Goal: Task Accomplishment & Management: Manage account settings

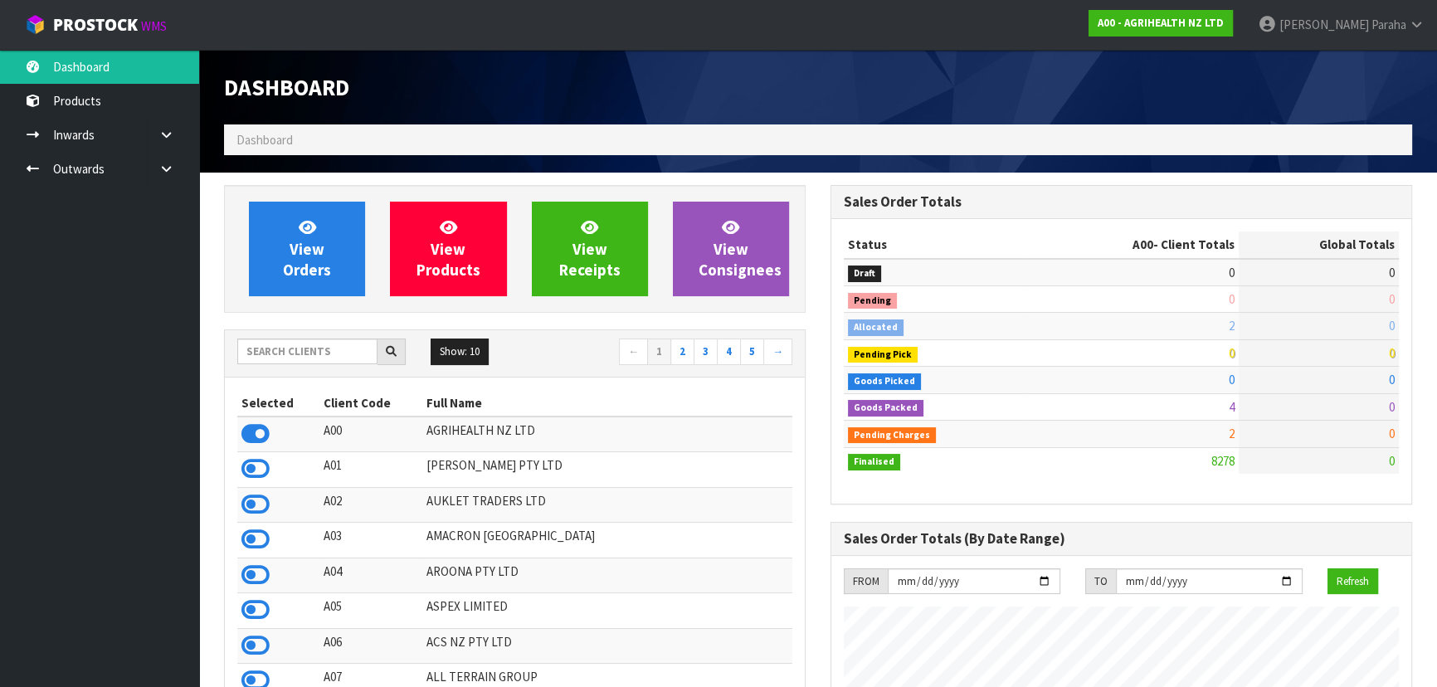
scroll to position [1254, 605]
click at [308, 353] on input "text" at bounding box center [307, 351] width 140 height 26
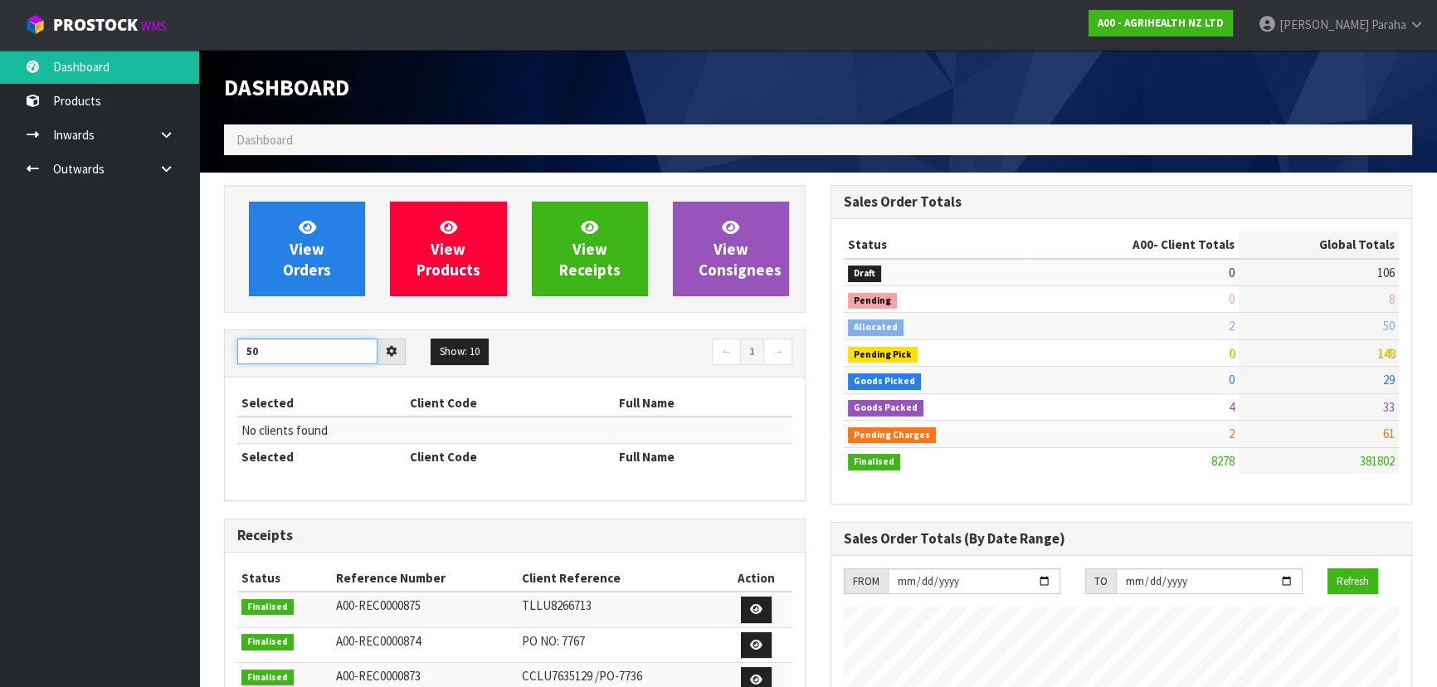
type input "5"
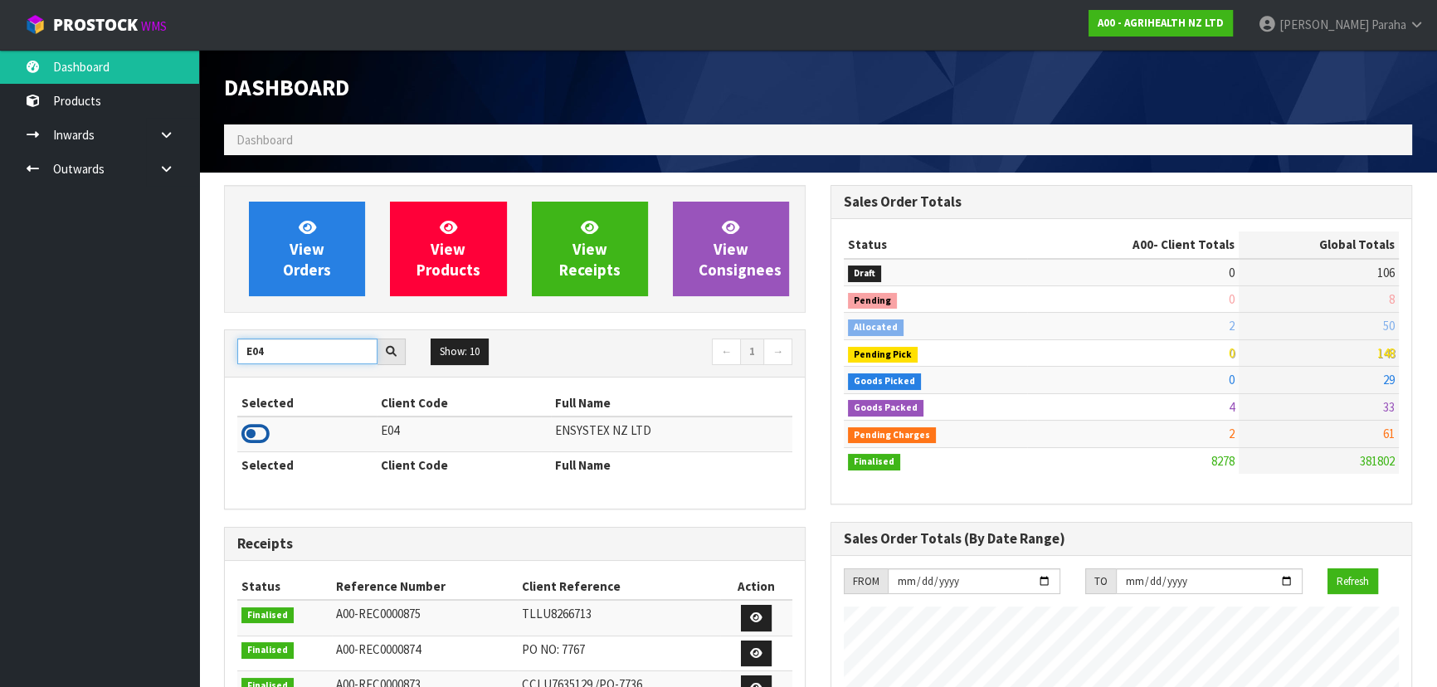
type input "E04"
click at [255, 435] on icon at bounding box center [255, 433] width 28 height 25
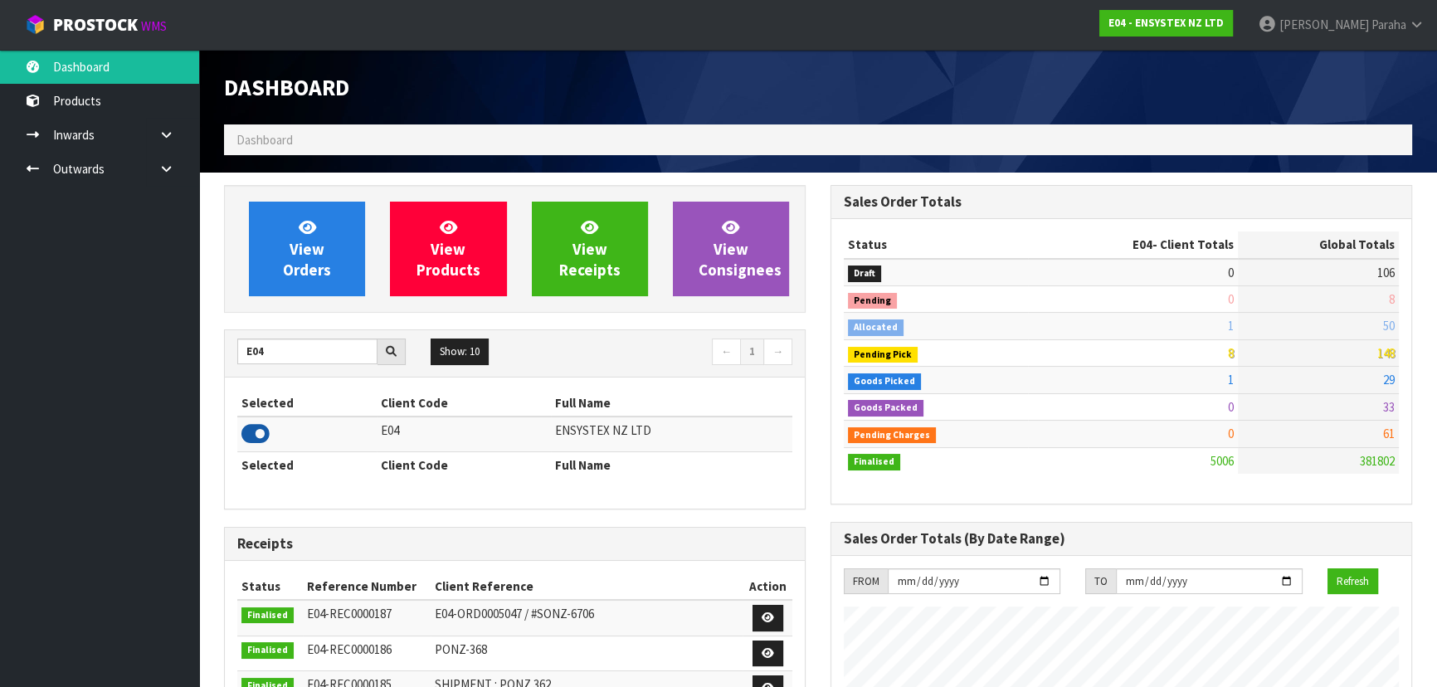
scroll to position [1307, 605]
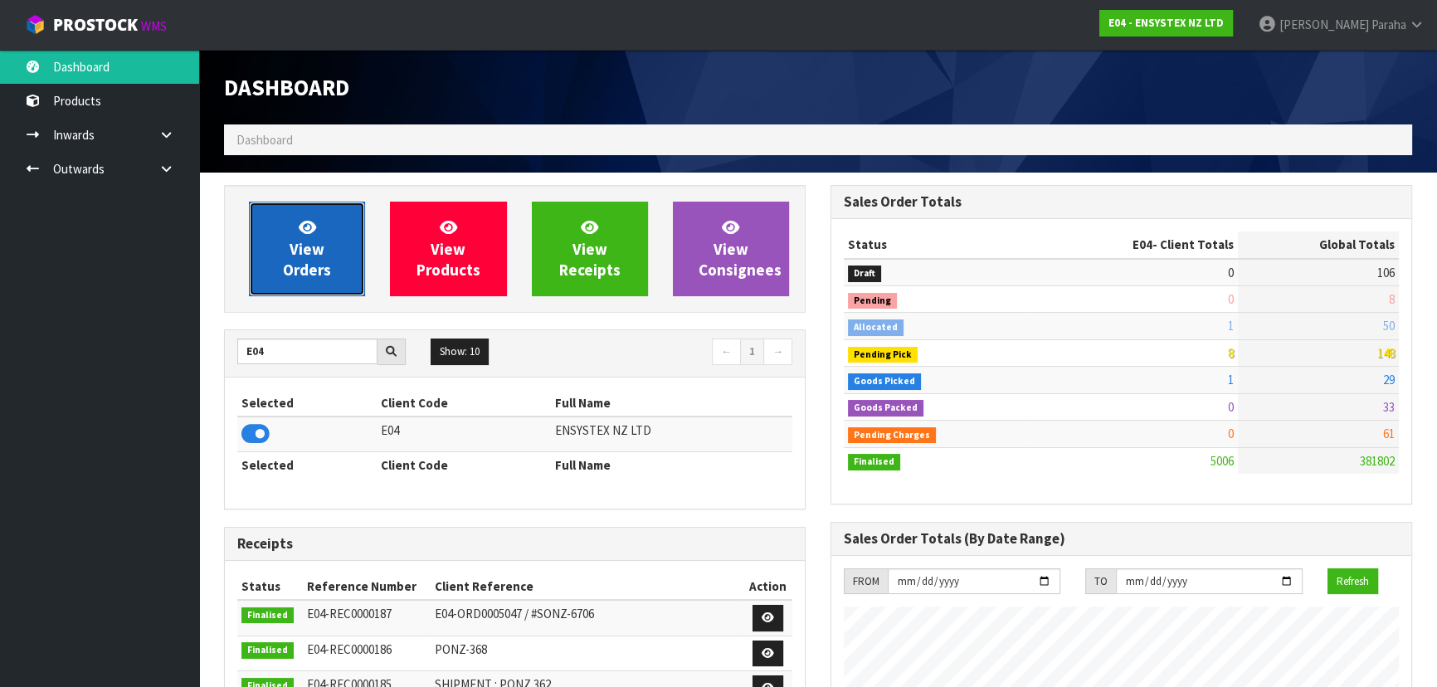
click at [314, 246] on span "View Orders" at bounding box center [307, 248] width 48 height 62
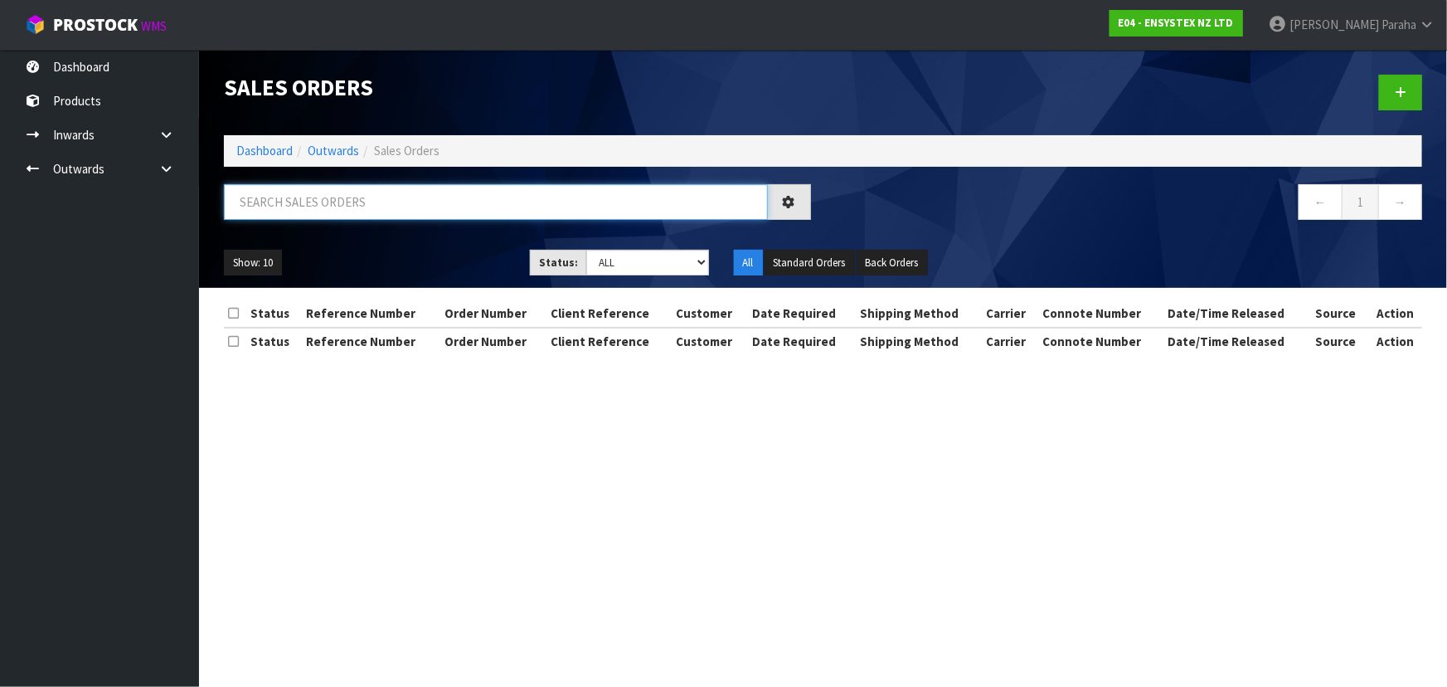
click at [367, 197] on input "text" at bounding box center [496, 202] width 544 height 36
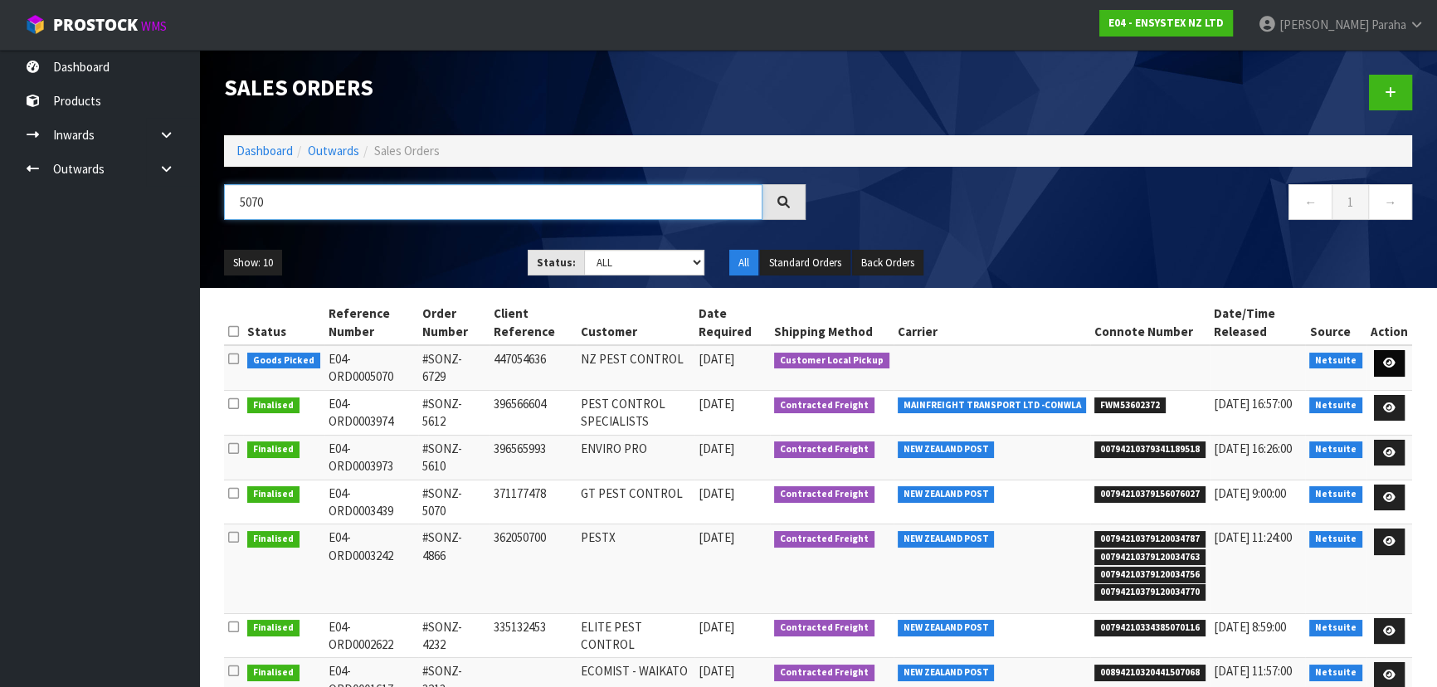
type input "5070"
click at [1394, 356] on link at bounding box center [1389, 363] width 31 height 27
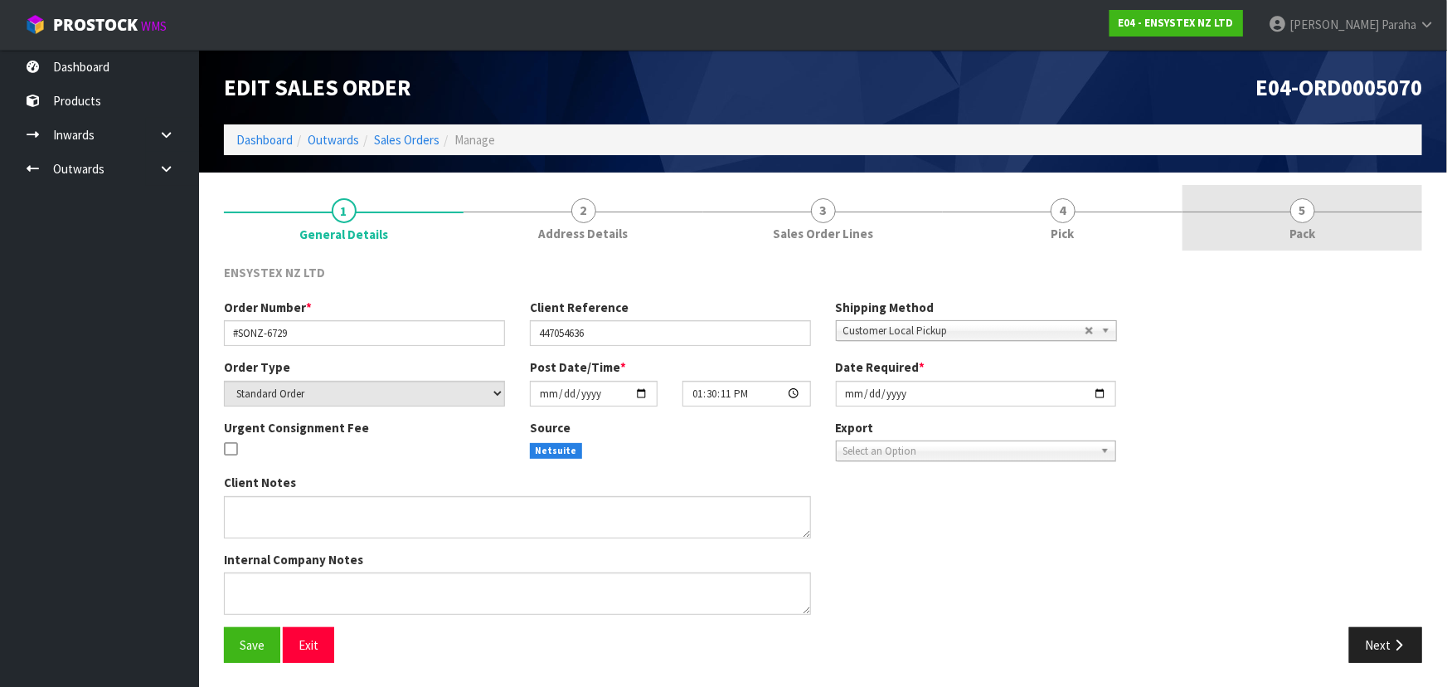
click at [1309, 232] on span "Pack" at bounding box center [1303, 233] width 26 height 17
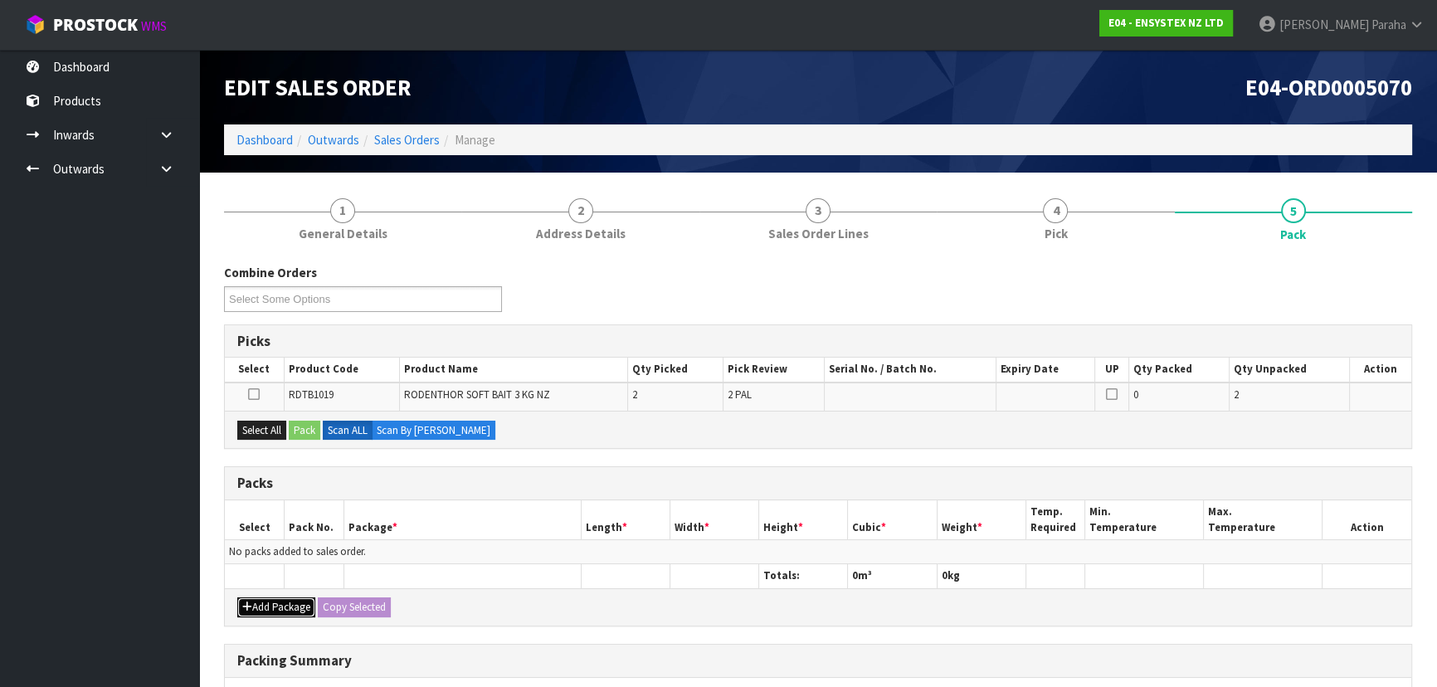
click at [260, 610] on button "Add Package" at bounding box center [276, 607] width 78 height 20
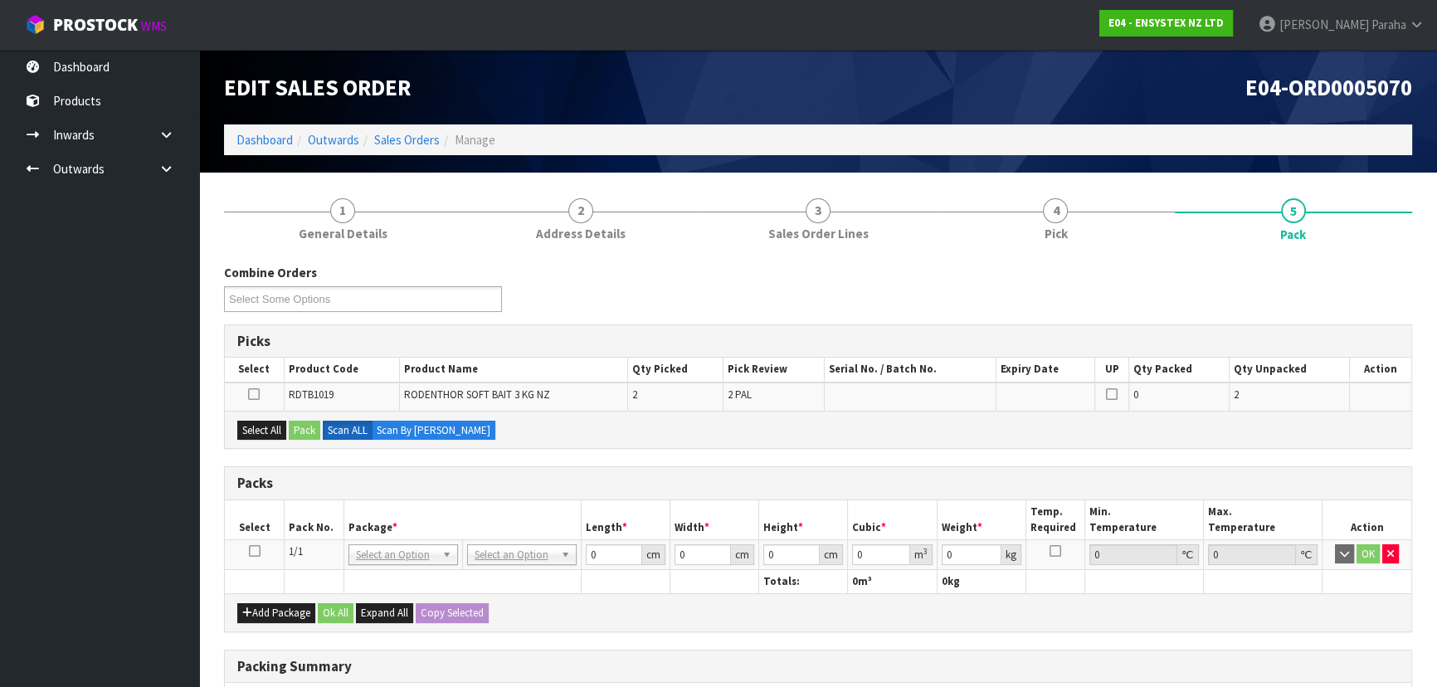
click at [251, 551] on icon at bounding box center [255, 551] width 12 height 1
click at [270, 430] on button "Select All" at bounding box center [261, 431] width 49 height 20
click at [302, 434] on button "Pack" at bounding box center [305, 431] width 32 height 20
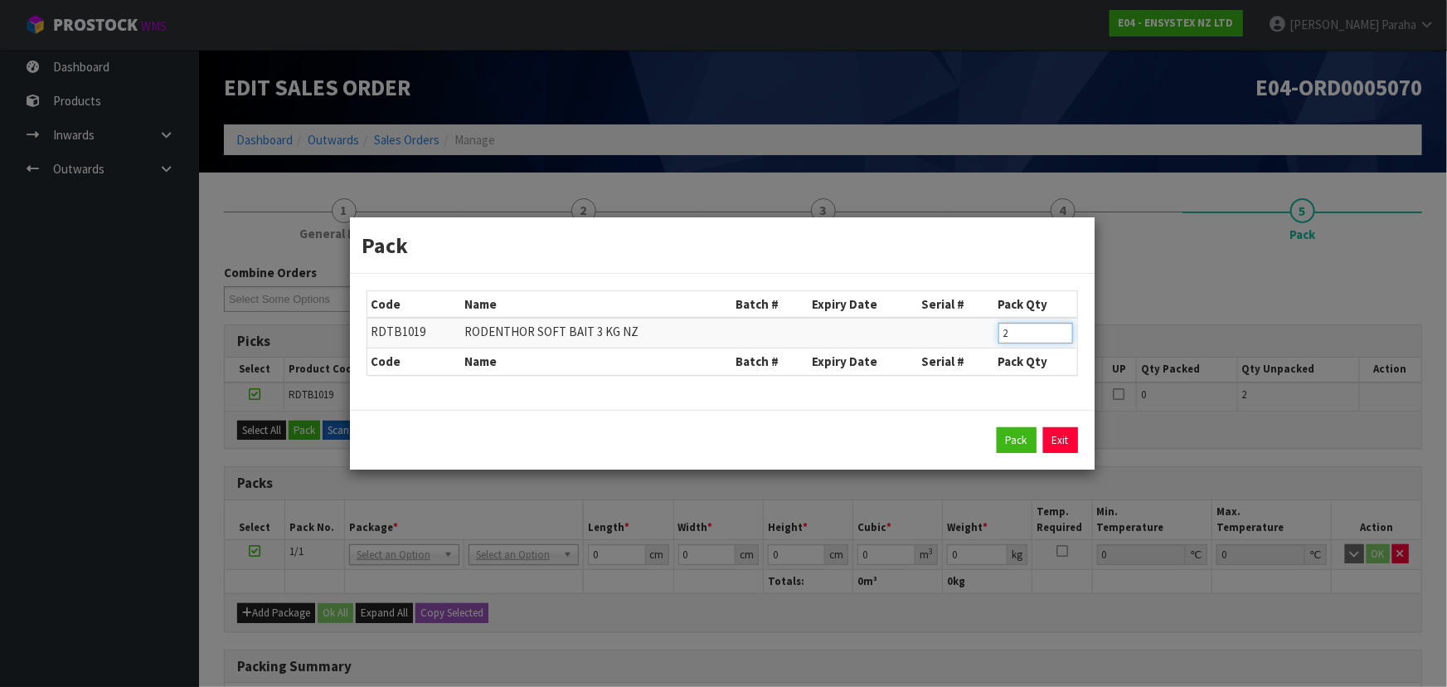
drag, startPoint x: 1018, startPoint y: 336, endPoint x: 997, endPoint y: 336, distance: 20.7
click at [997, 336] on td "2" at bounding box center [1035, 333] width 83 height 31
type input "1"
click at [1014, 442] on button "Pack" at bounding box center [1017, 440] width 40 height 27
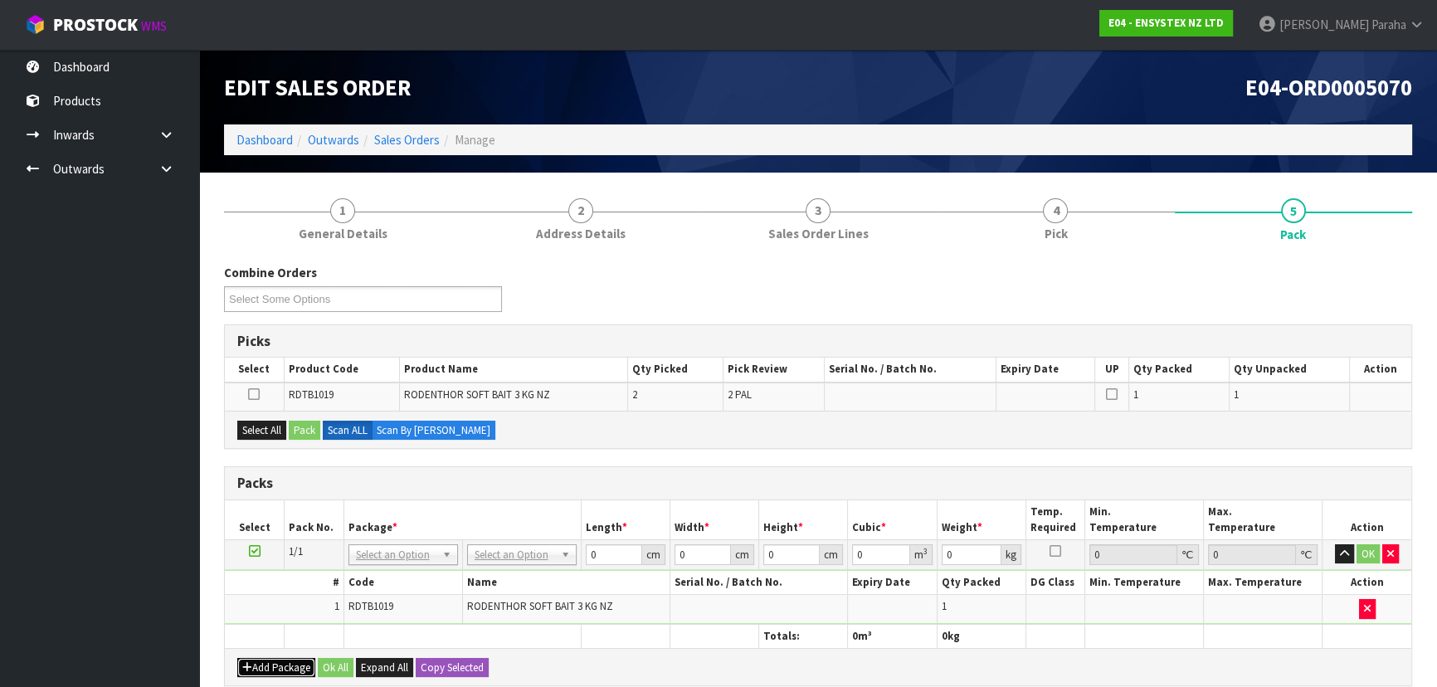
click at [280, 668] on button "Add Package" at bounding box center [276, 668] width 78 height 20
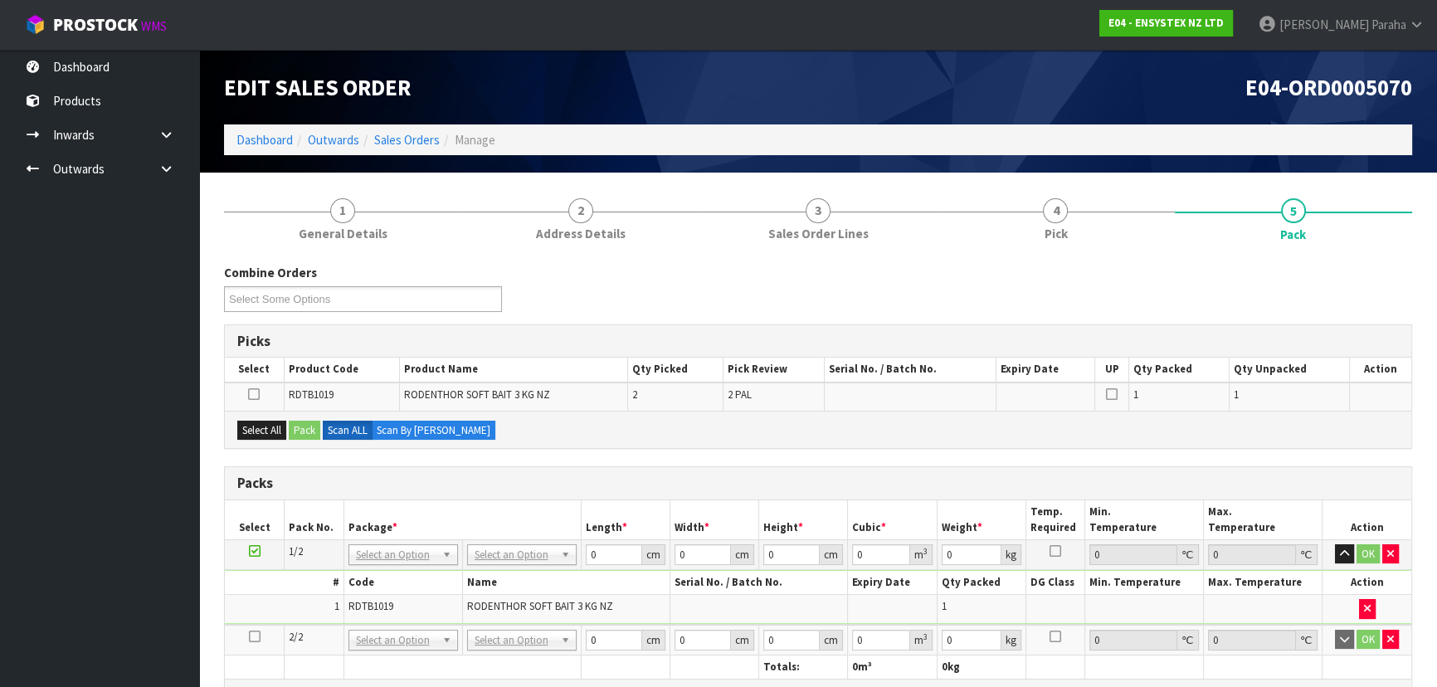
click at [257, 636] on icon at bounding box center [255, 636] width 12 height 1
drag, startPoint x: 271, startPoint y: 417, endPoint x: 284, endPoint y: 432, distance: 20.0
click at [275, 423] on div "Select All Pack Scan ALL Scan By [PERSON_NAME]" at bounding box center [818, 429] width 1186 height 37
click at [284, 432] on button "Select All" at bounding box center [261, 431] width 49 height 20
click at [310, 430] on button "Pack" at bounding box center [305, 431] width 32 height 20
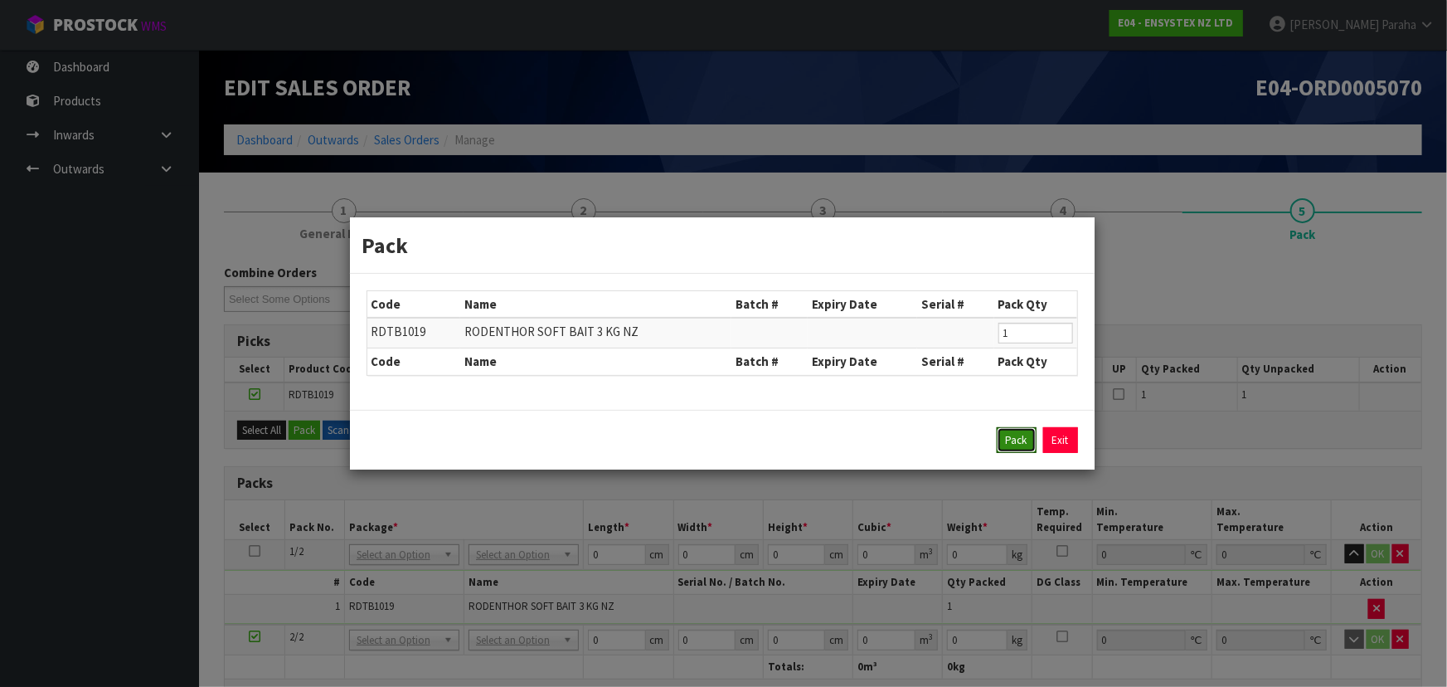
click at [1019, 435] on button "Pack" at bounding box center [1017, 440] width 40 height 27
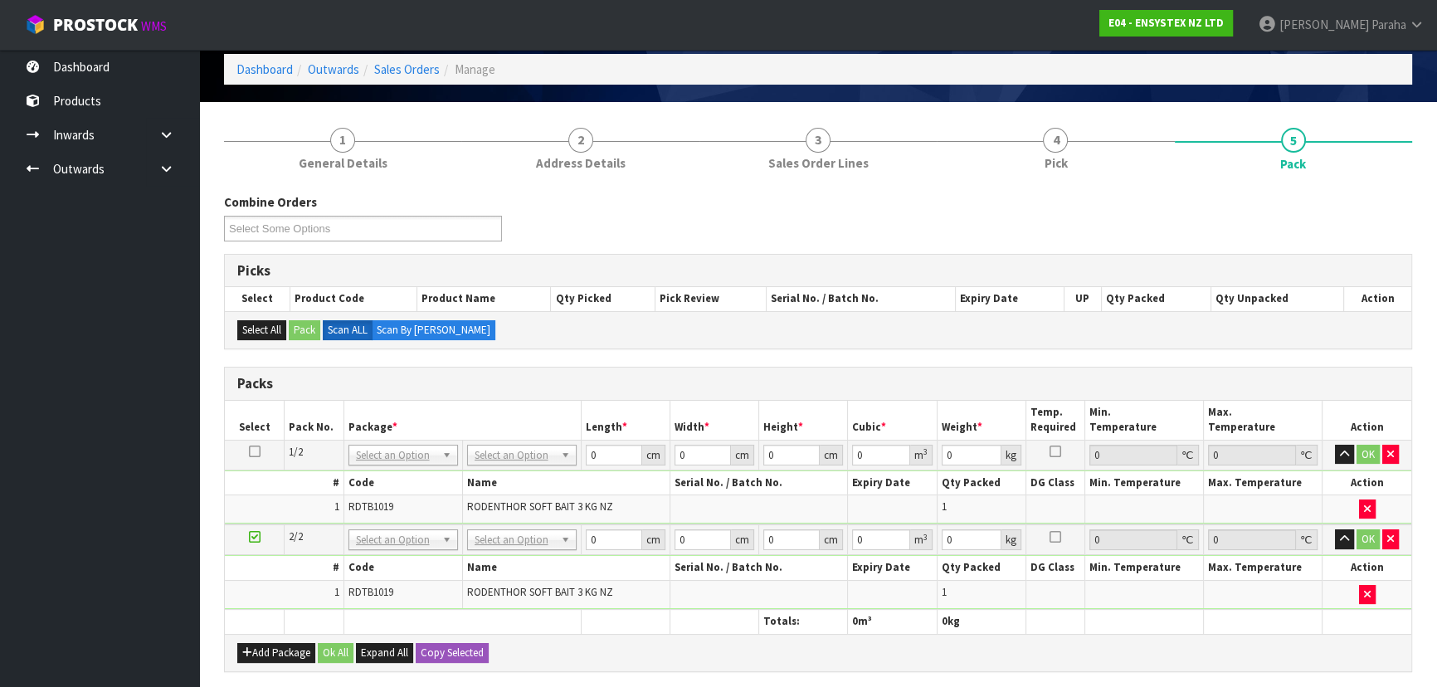
scroll to position [150, 0]
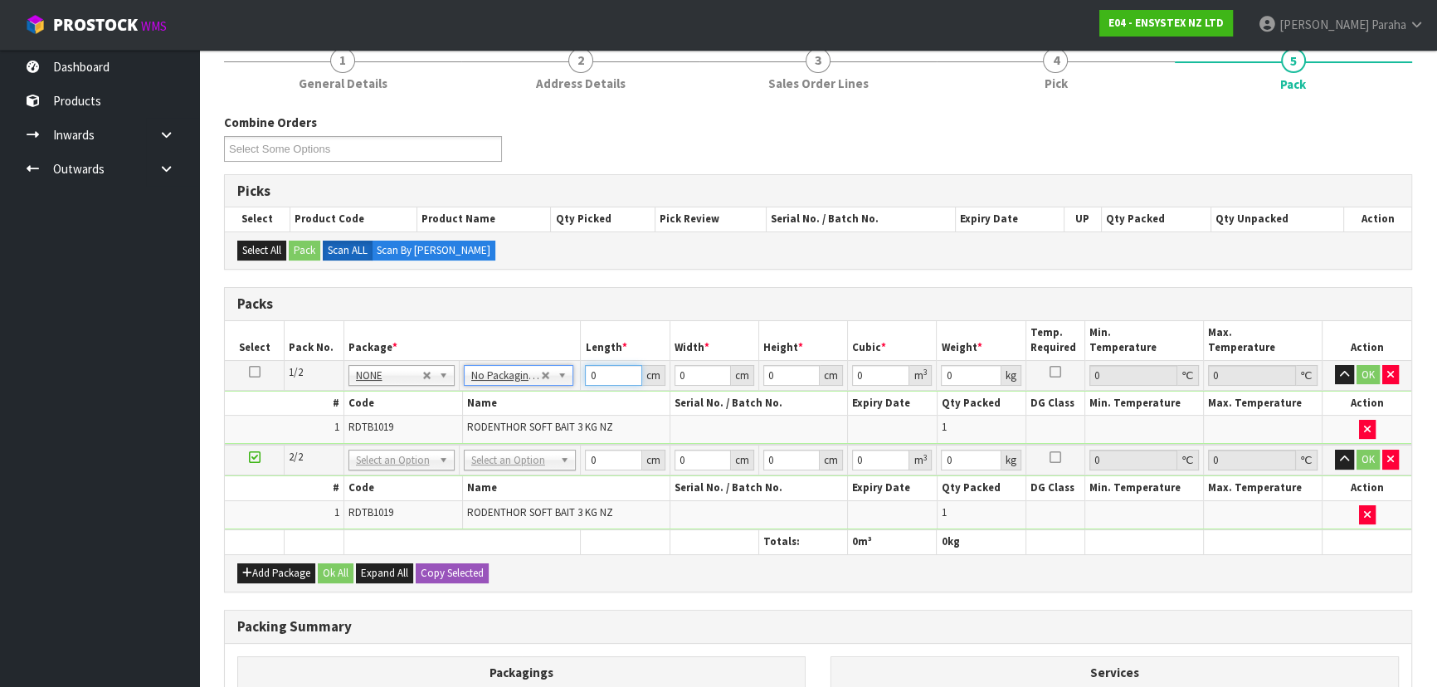
drag, startPoint x: 607, startPoint y: 378, endPoint x: 557, endPoint y: 377, distance: 50.6
click at [557, 377] on tr "1/2 NONE 007-001 007-002 007-004 007-009 007-013 007-014 007-015 007-017 007-01…" at bounding box center [818, 375] width 1186 height 30
type input "24"
type input "18"
type input "2"
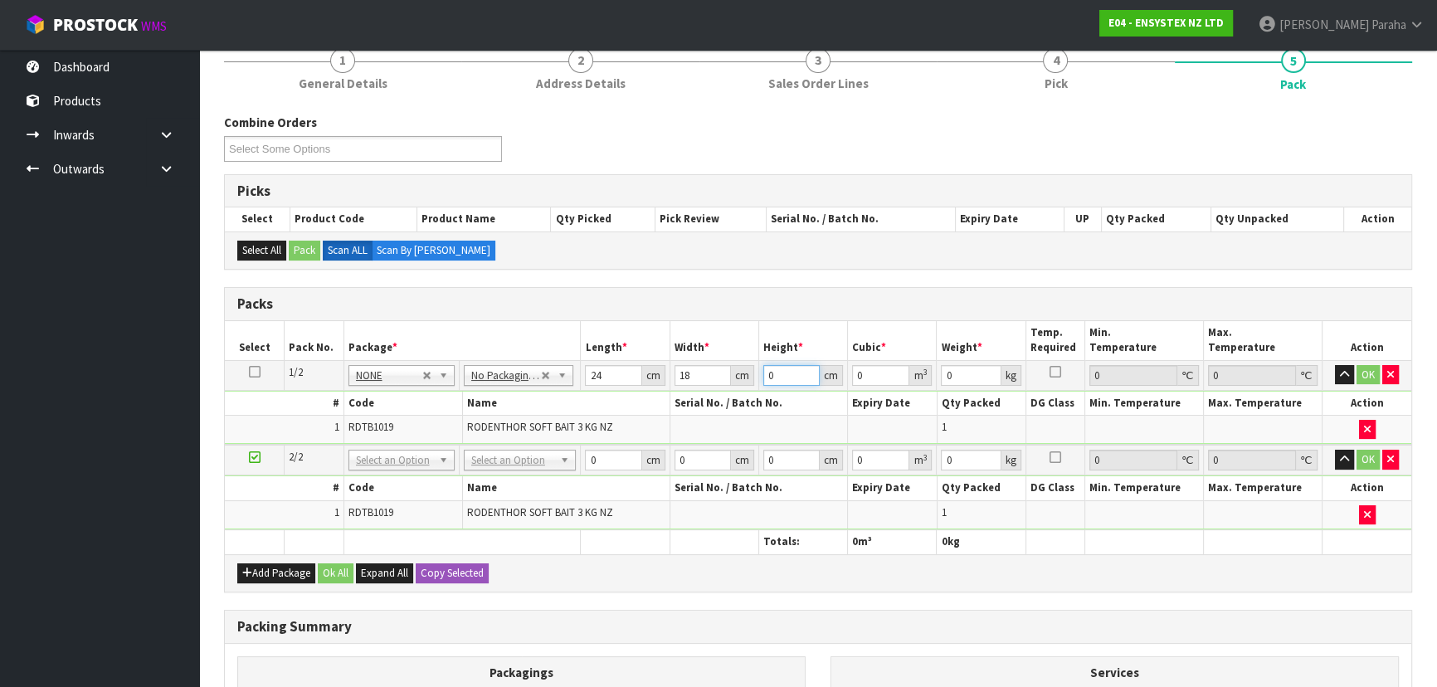
type input "0.000864"
type input "25"
type input "0.0108"
type input "25"
type input "4"
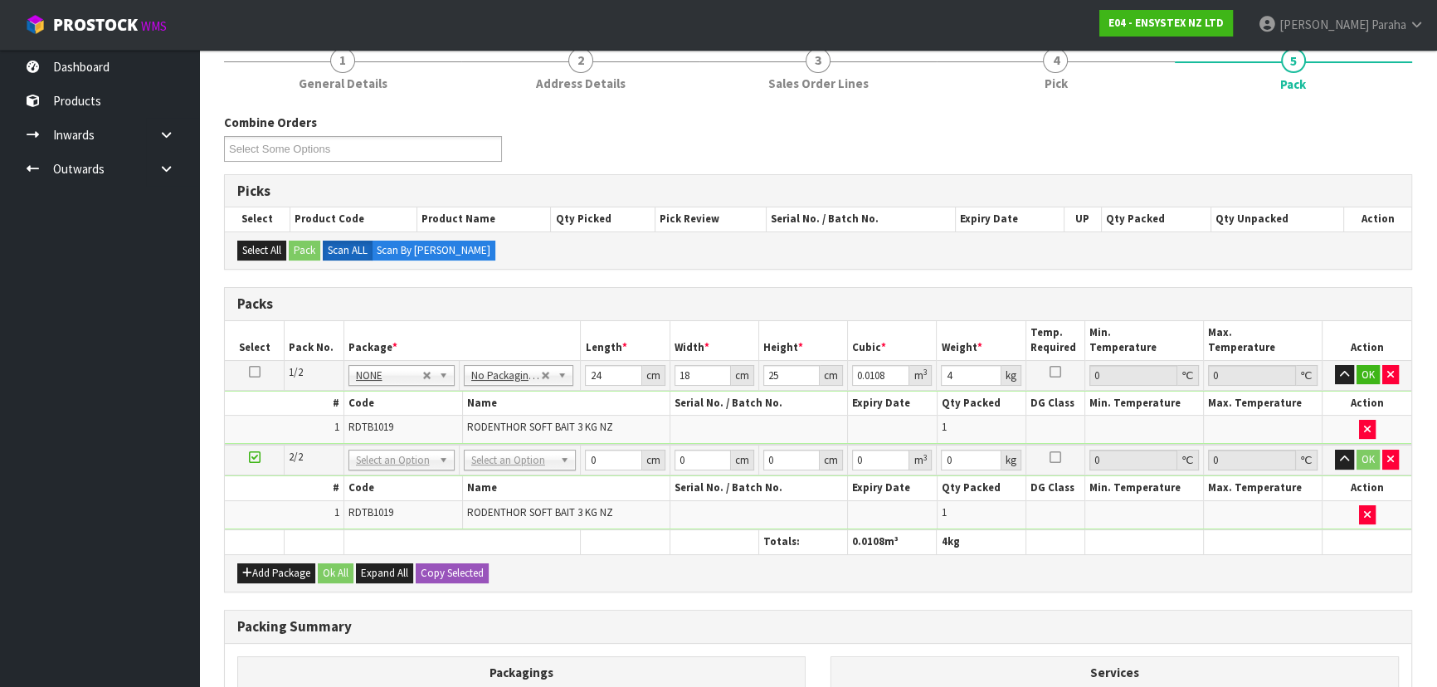
click at [249, 372] on icon at bounding box center [255, 372] width 12 height 1
click at [457, 572] on button "Copy Selected" at bounding box center [452, 573] width 73 height 20
click at [458, 572] on button "Confirm Copy Selected" at bounding box center [470, 573] width 109 height 20
type input "24"
type input "18"
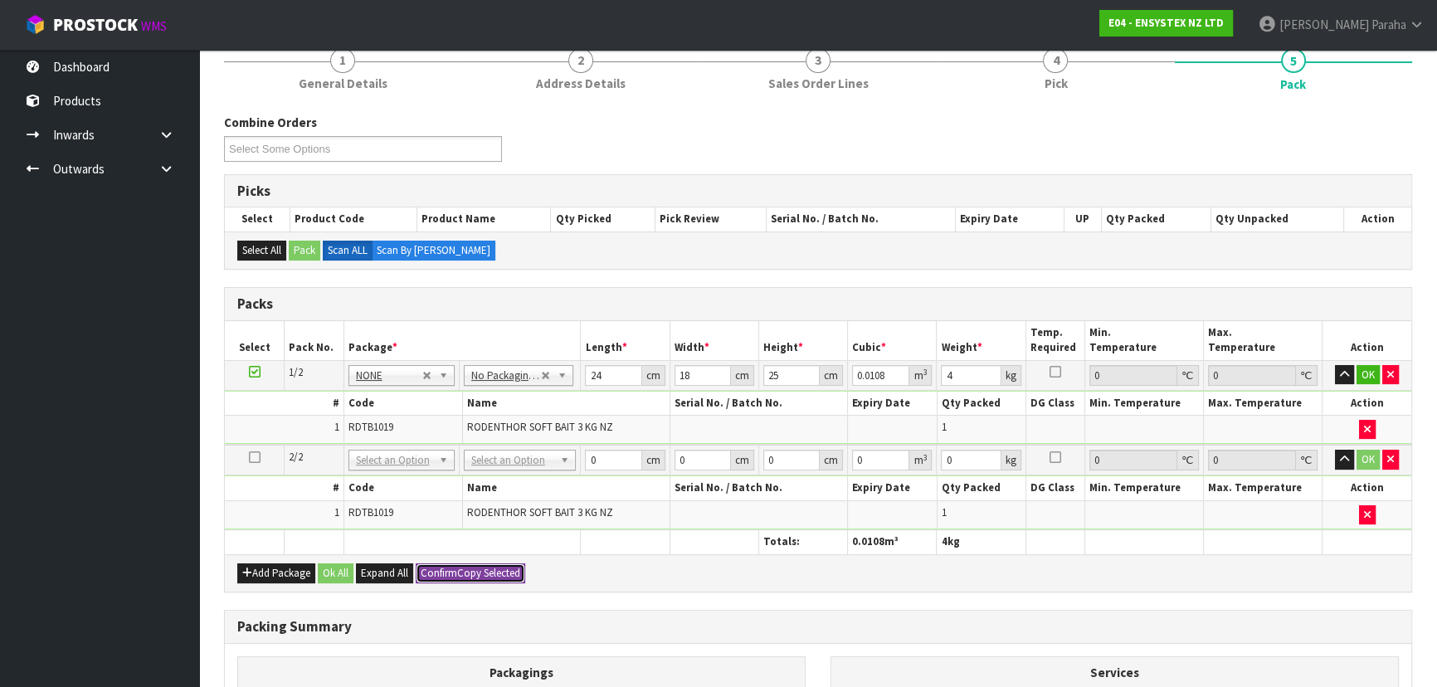
type input "25"
type input "0.0108"
type input "4"
type input "2"
click at [331, 565] on button "Ok All" at bounding box center [336, 573] width 36 height 20
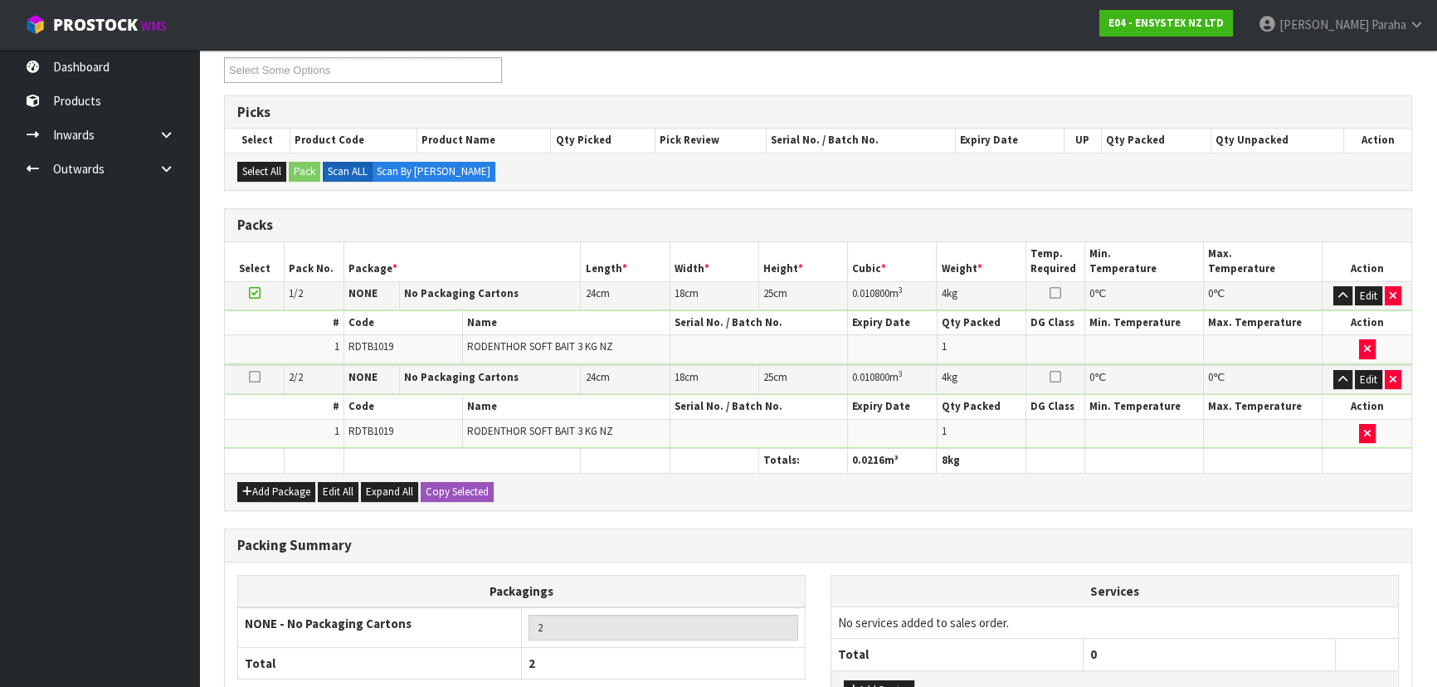
scroll to position [363, 0]
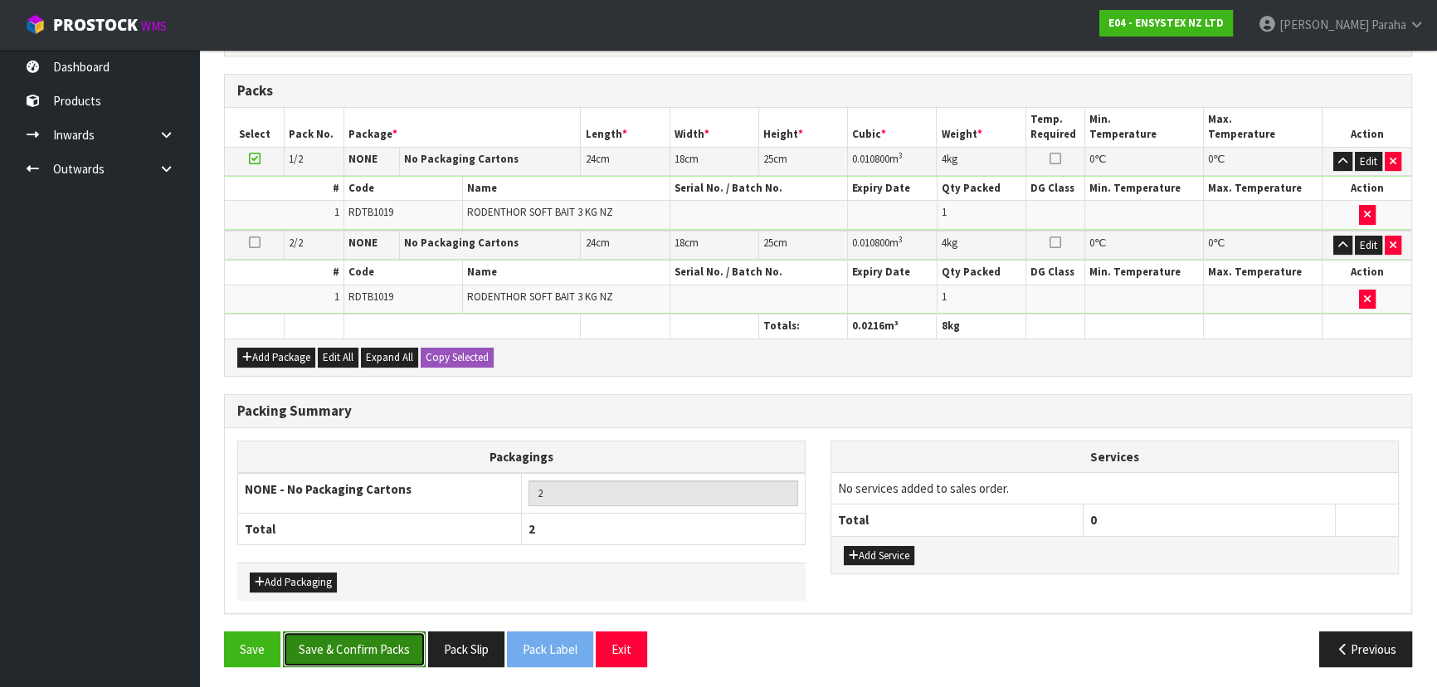
click at [385, 654] on button "Save & Confirm Packs" at bounding box center [354, 649] width 143 height 36
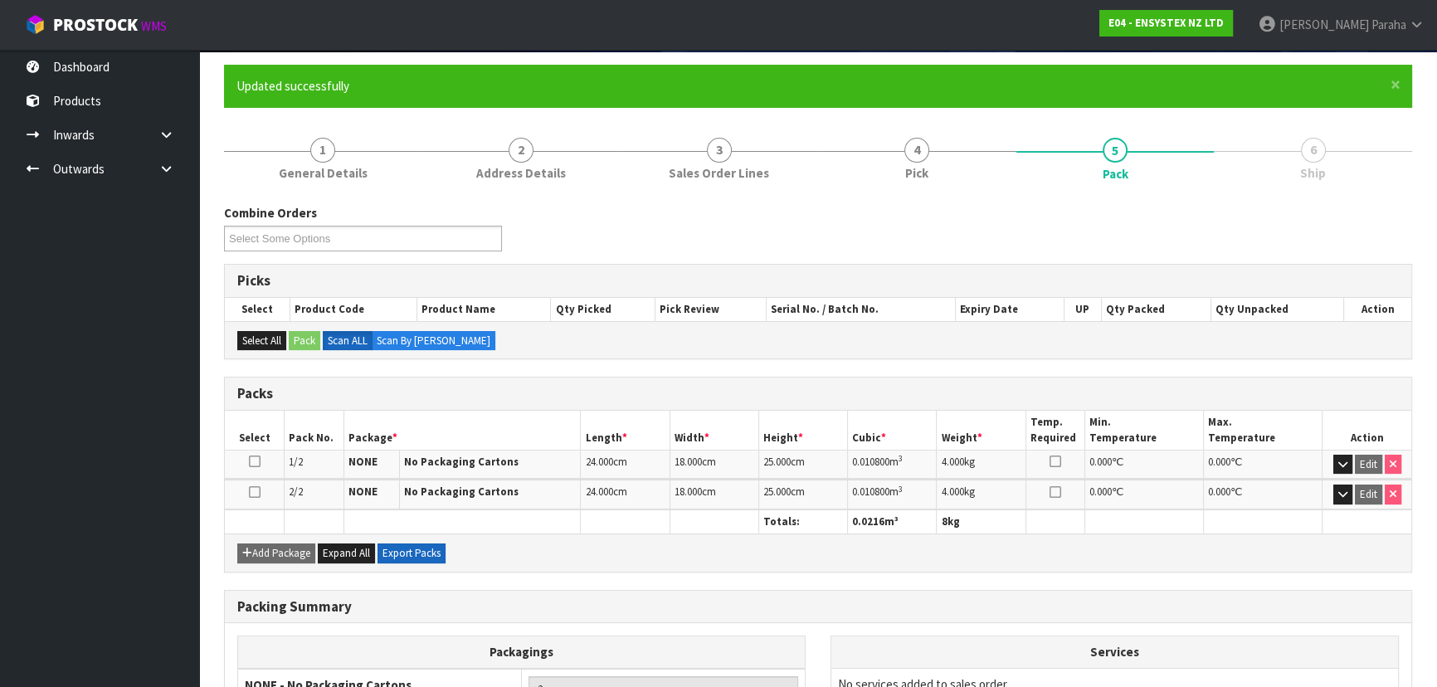
scroll to position [280, 0]
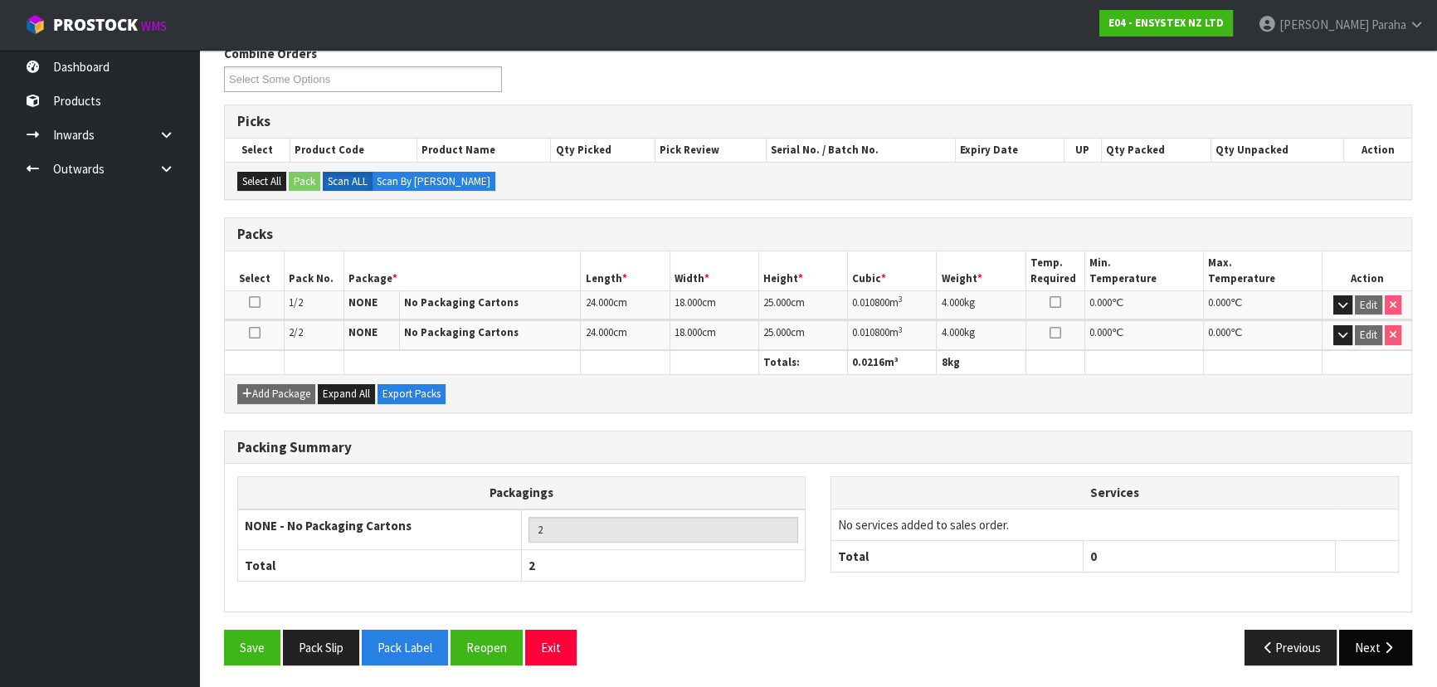
click at [1373, 644] on button "Next" at bounding box center [1375, 648] width 73 height 36
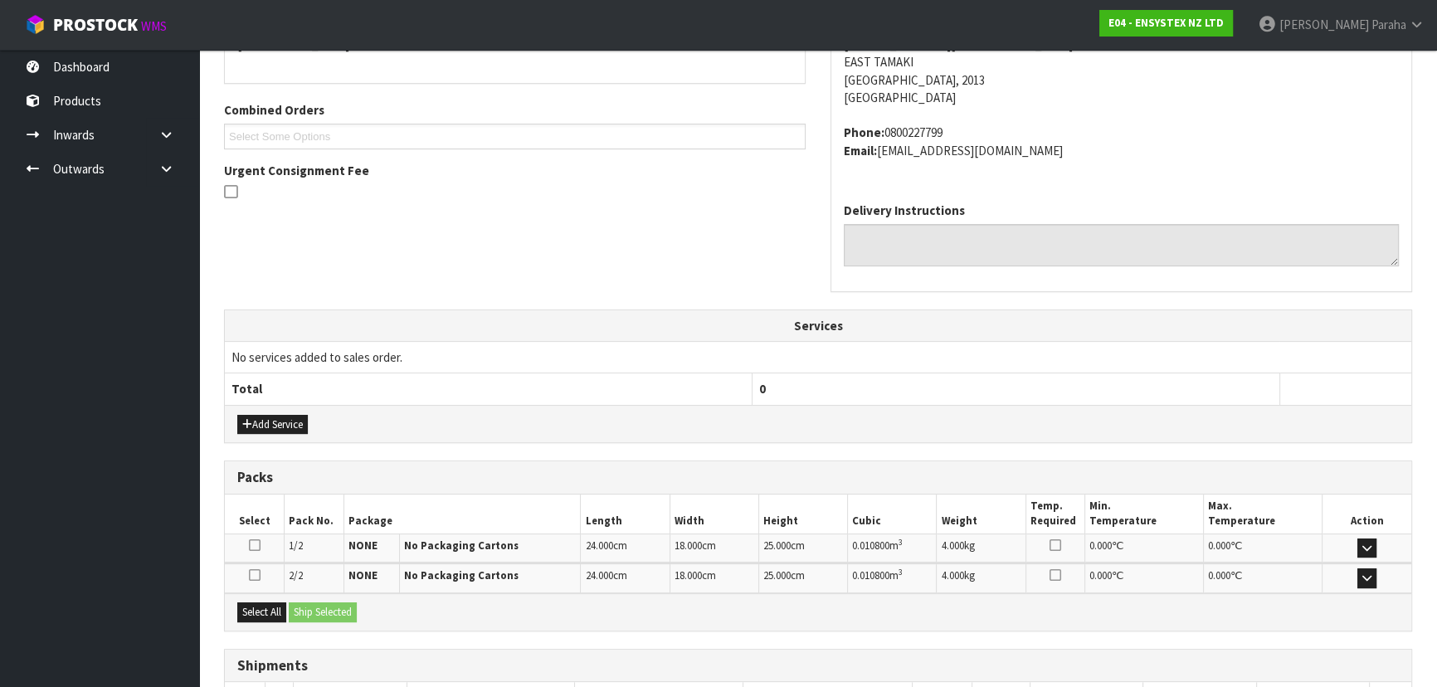
scroll to position [452, 0]
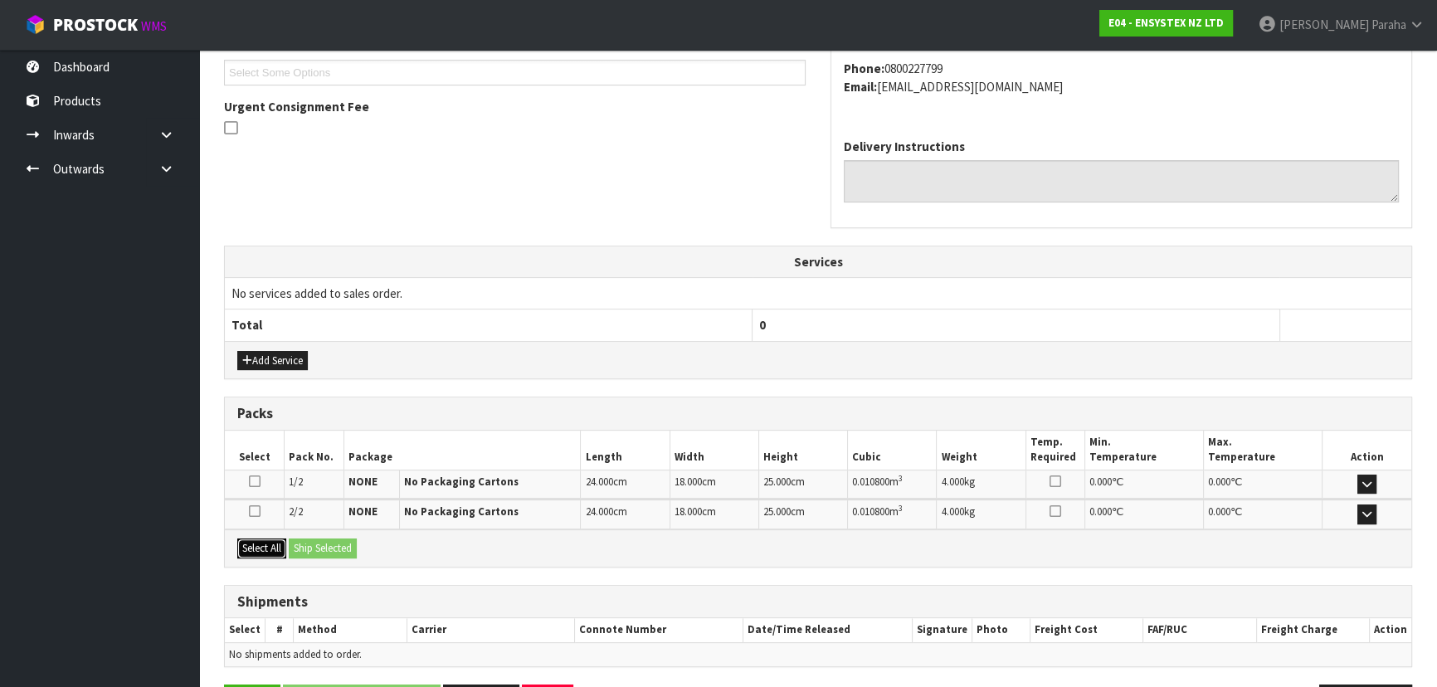
drag, startPoint x: 262, startPoint y: 542, endPoint x: 322, endPoint y: 538, distance: 59.8
click at [277, 539] on button "Select All" at bounding box center [261, 548] width 49 height 20
click at [322, 538] on button "Ship Selected" at bounding box center [323, 548] width 68 height 20
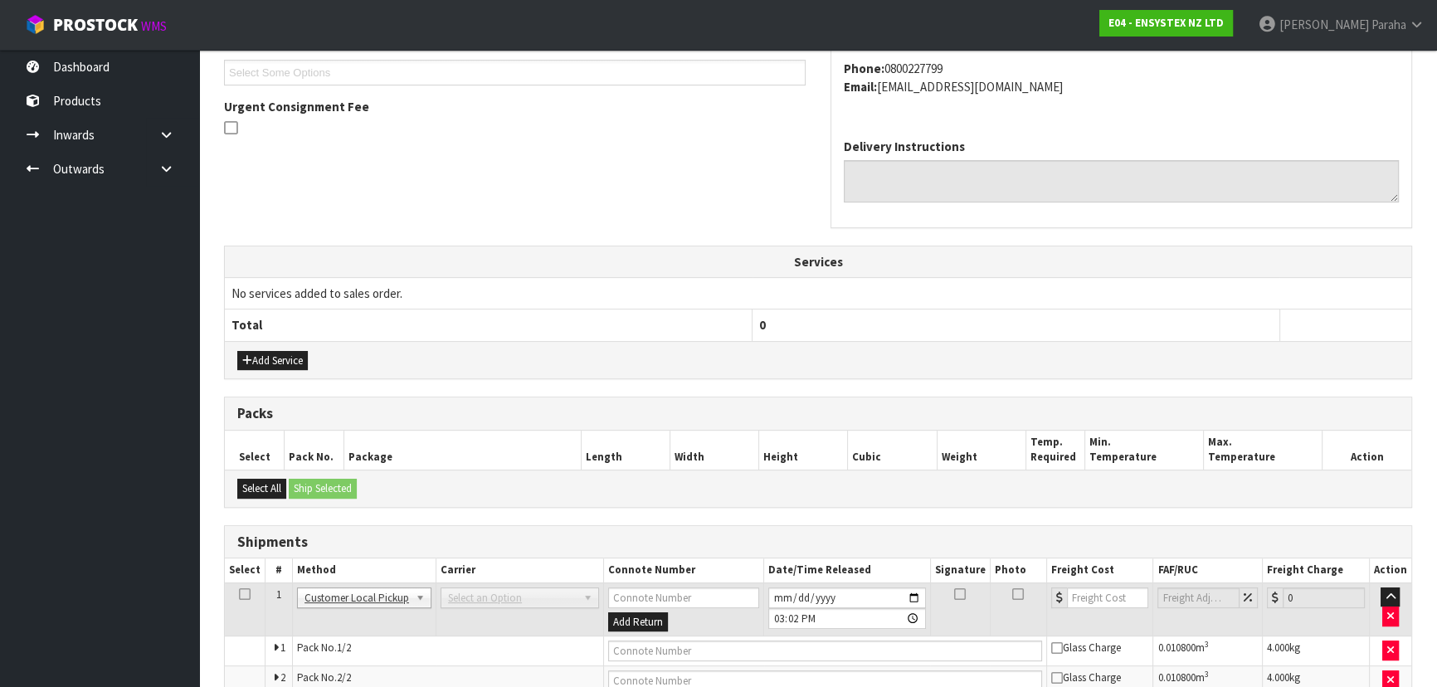
click at [520, 589] on span "Select an Option" at bounding box center [512, 598] width 129 height 20
click at [517, 597] on span "Select an Option" at bounding box center [512, 598] width 129 height 20
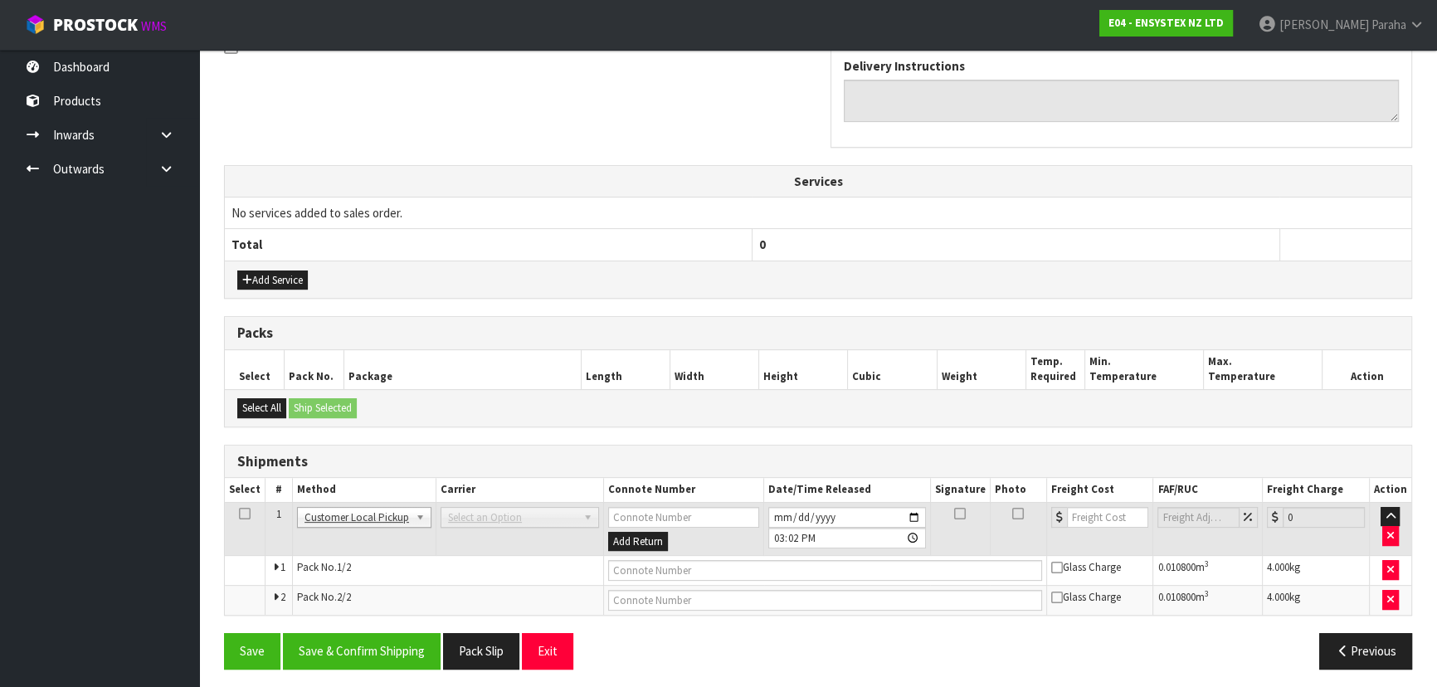
scroll to position [536, 0]
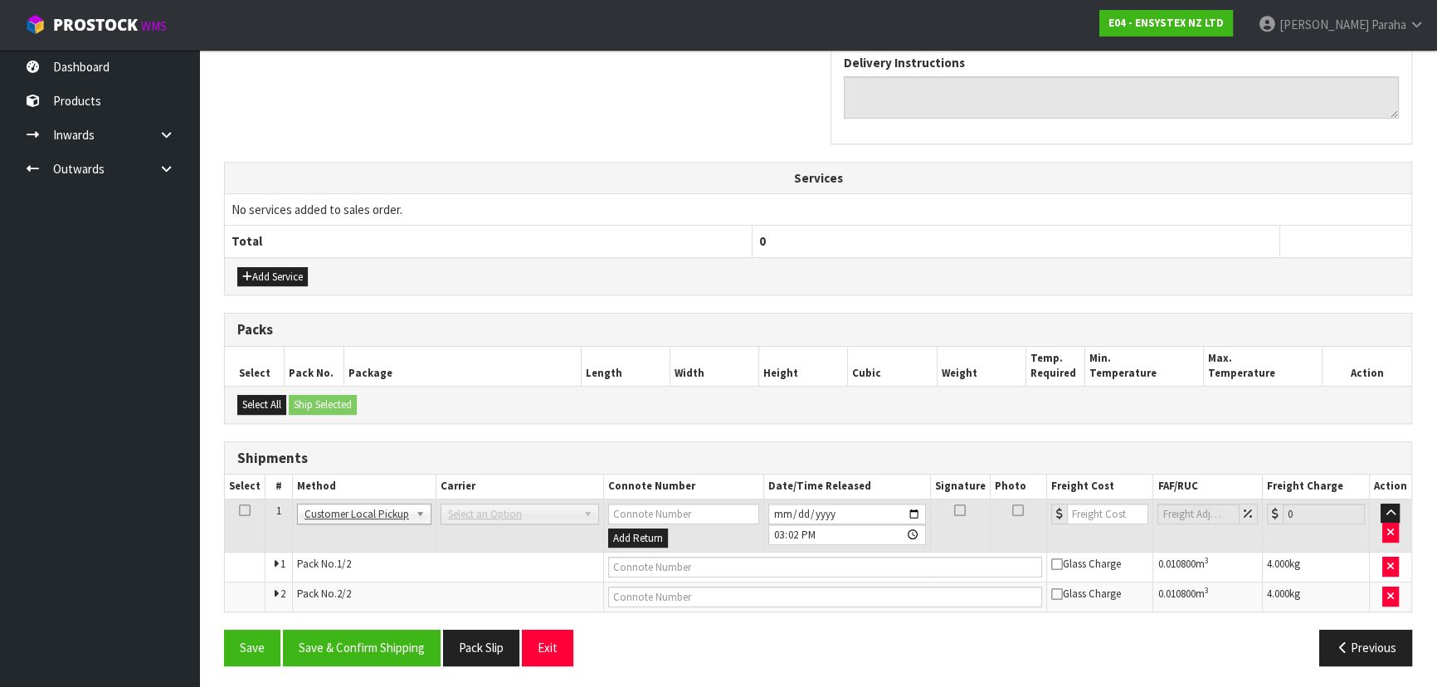
click at [564, 509] on span "Select an Option" at bounding box center [512, 514] width 129 height 20
click at [545, 510] on span "Select an Option" at bounding box center [512, 514] width 129 height 20
click at [591, 511] on b at bounding box center [590, 513] width 15 height 19
click at [370, 654] on button "Save & Confirm Shipping" at bounding box center [362, 648] width 158 height 36
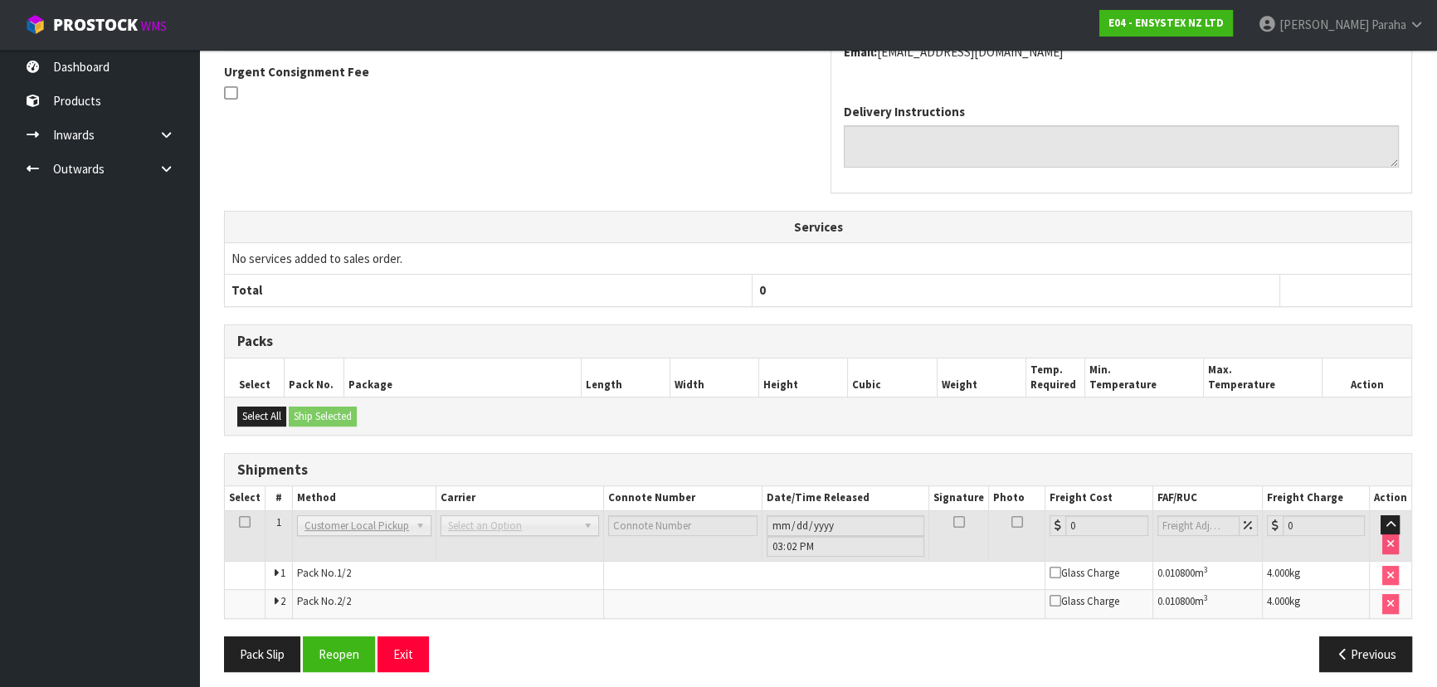
scroll to position [494, 0]
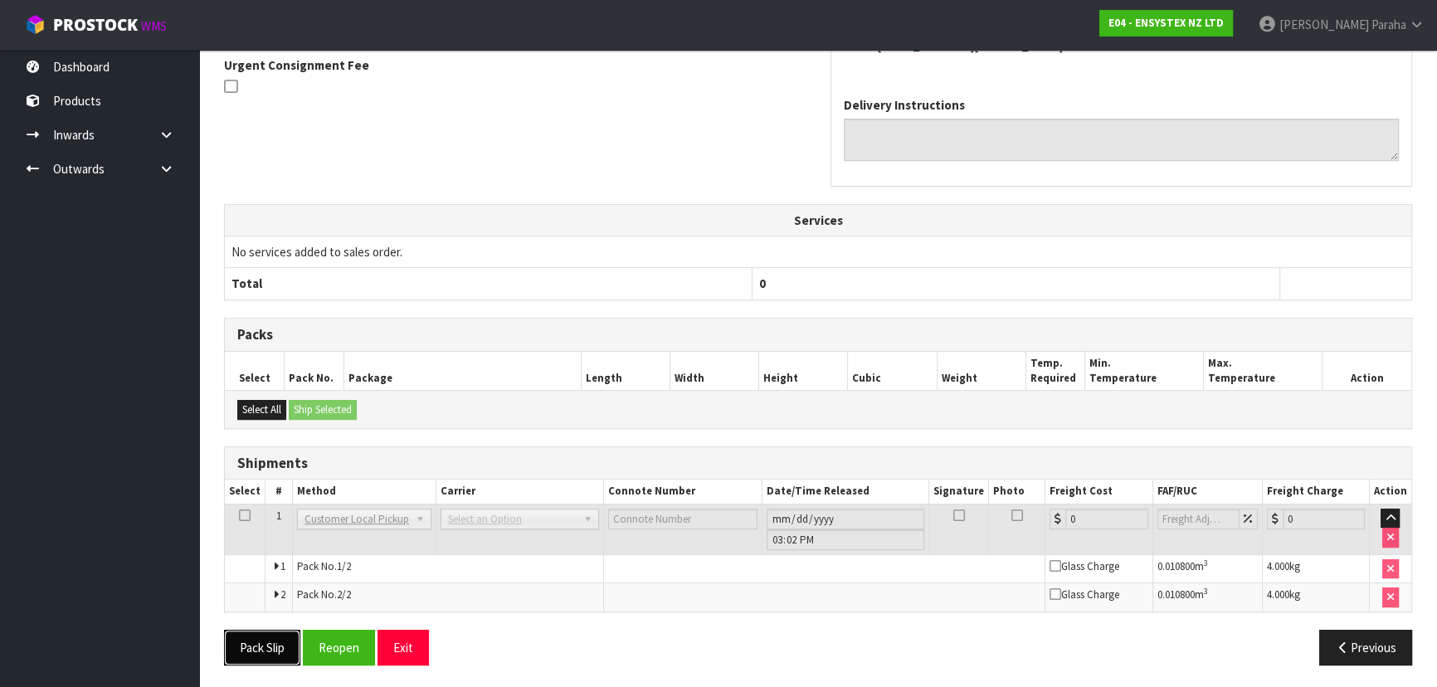
click at [265, 651] on button "Pack Slip" at bounding box center [262, 648] width 76 height 36
click at [885, 648] on div "Previous" at bounding box center [1121, 648] width 606 height 36
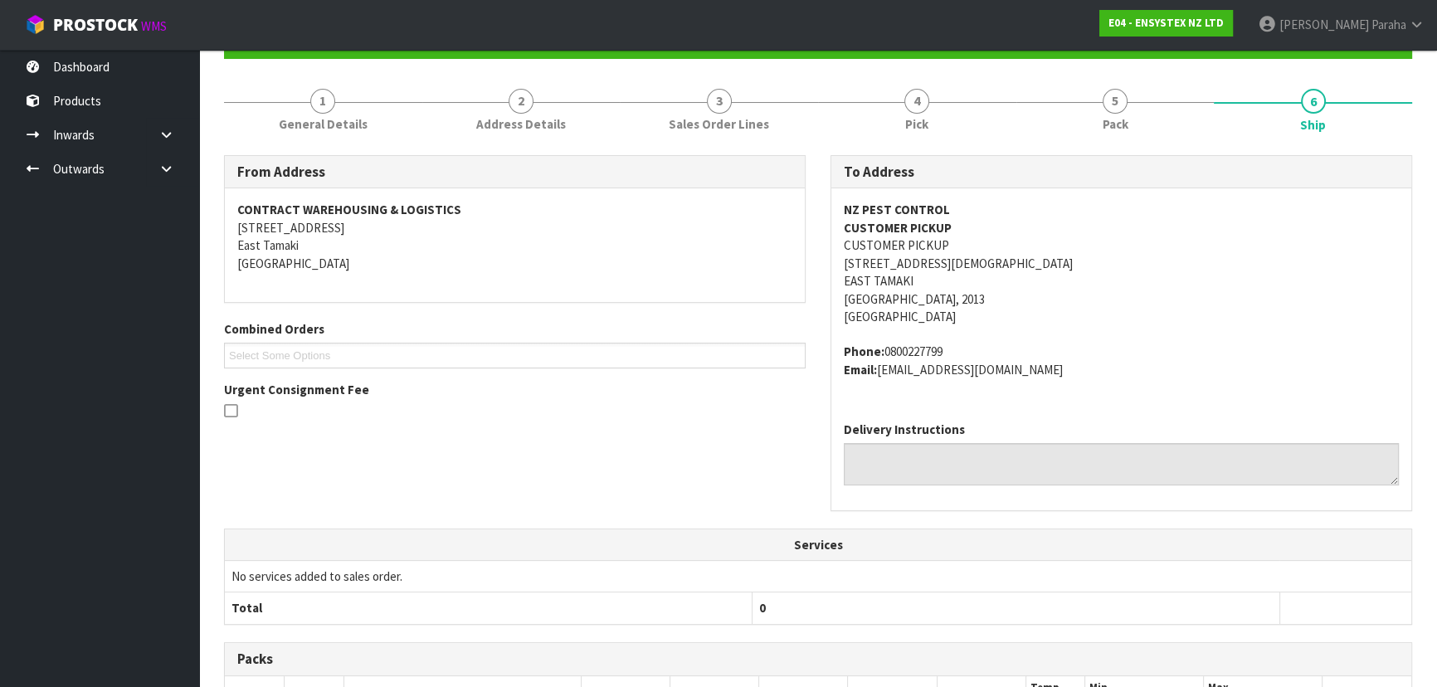
scroll to position [0, 0]
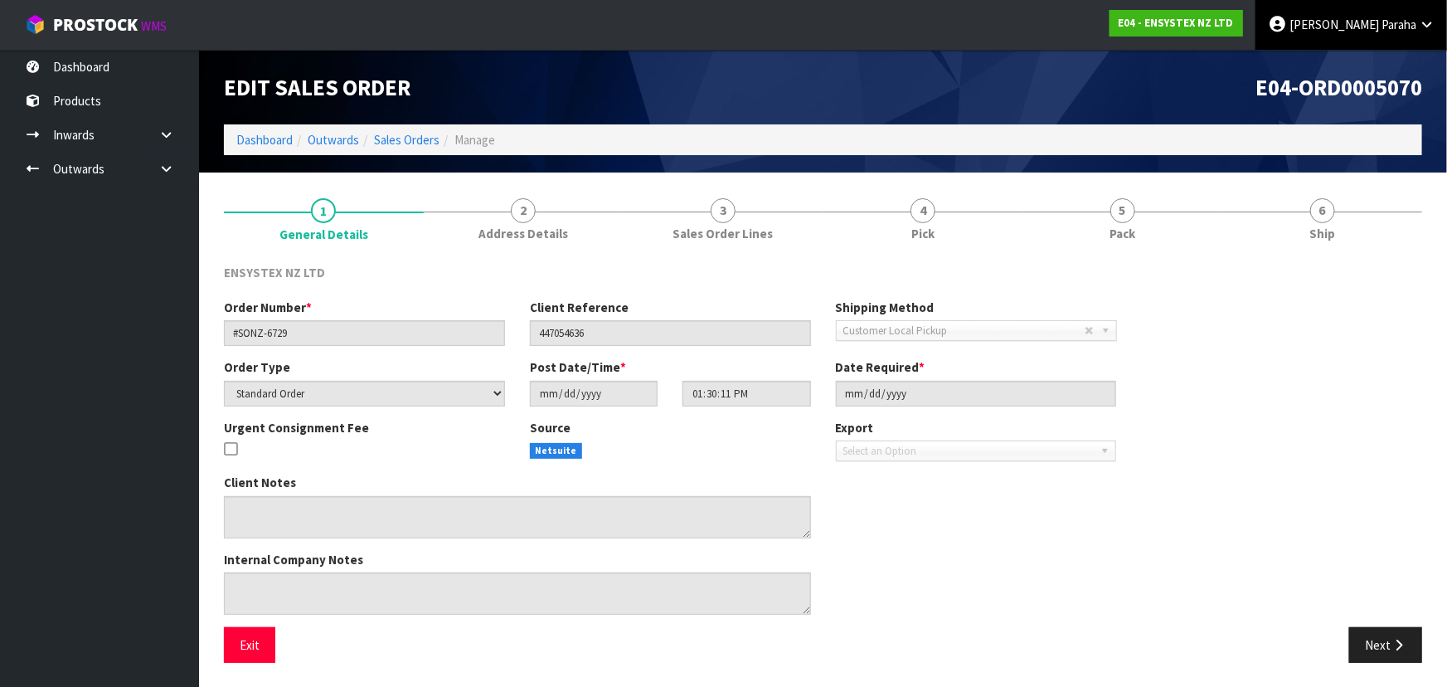
click at [1388, 27] on span "Paraha" at bounding box center [1399, 25] width 35 height 16
click at [1377, 75] on link "Logout" at bounding box center [1380, 66] width 131 height 22
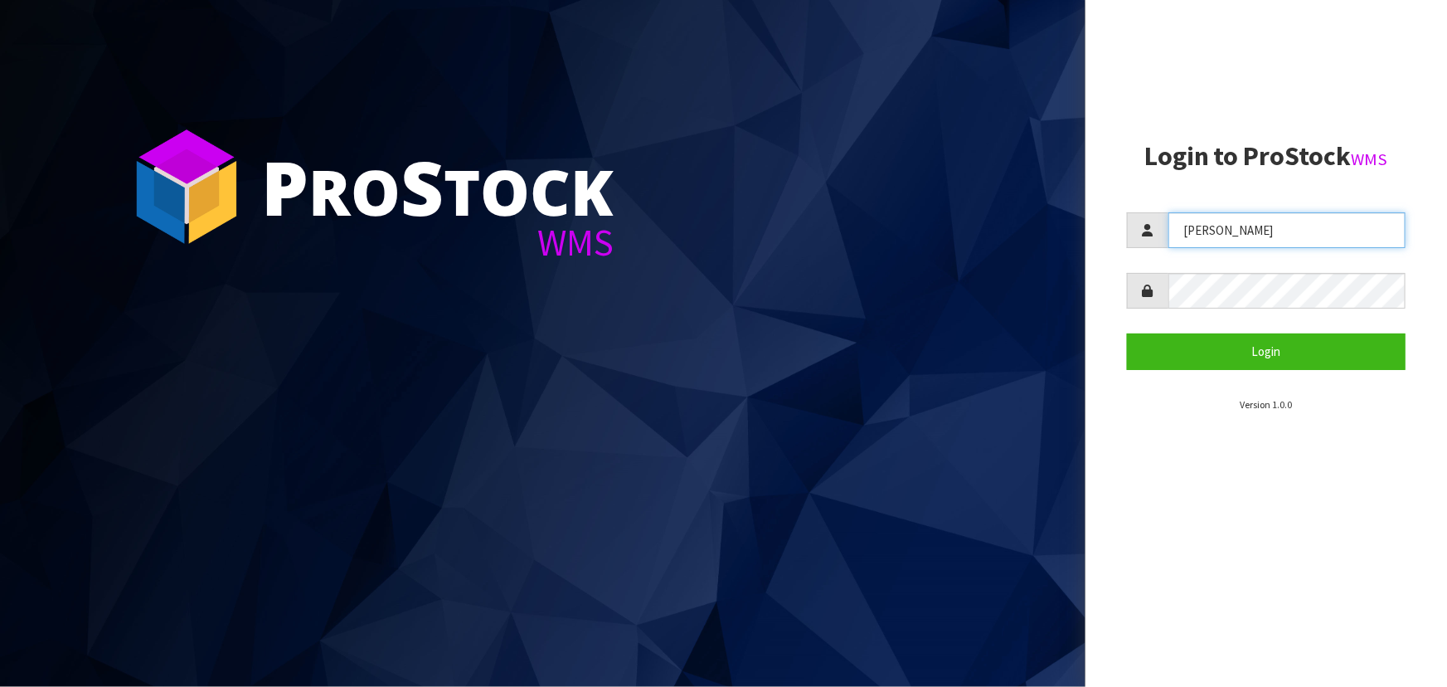
drag, startPoint x: 1235, startPoint y: 222, endPoint x: 1242, endPoint y: 208, distance: 15.6
click at [1236, 218] on input "Lalisha" at bounding box center [1287, 230] width 237 height 36
drag, startPoint x: 1238, startPoint y: 224, endPoint x: 1074, endPoint y: 217, distance: 164.4
click at [1077, 222] on div "P ro S tock WMS Login to ProStock WMS Lalisha Login Version 1.0.0" at bounding box center [723, 343] width 1447 height 687
type input "marara"
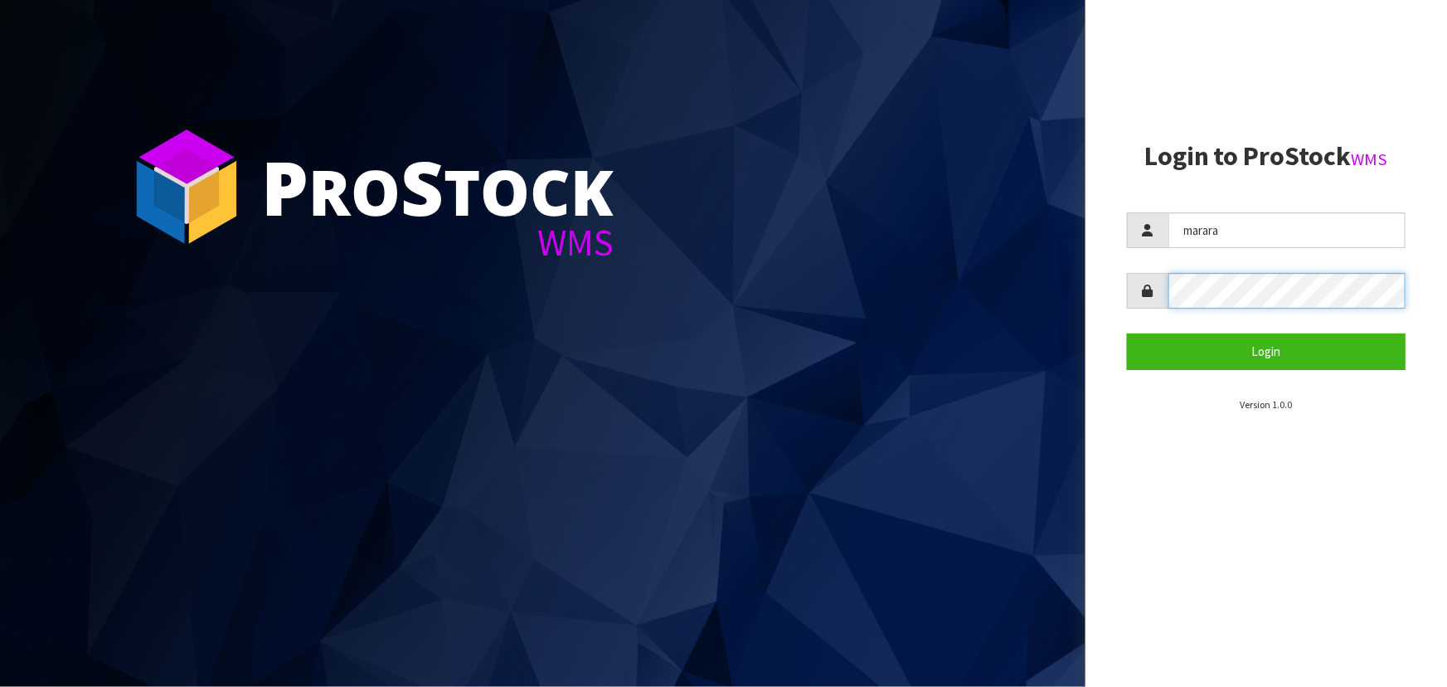
click at [1127, 333] on button "Login" at bounding box center [1266, 351] width 279 height 36
